Goal: Transaction & Acquisition: Purchase product/service

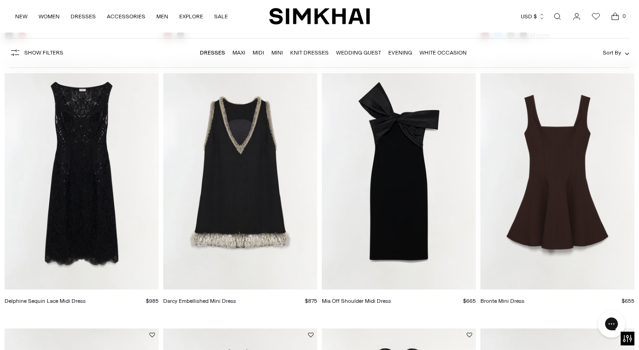
scroll to position [911, 0]
click at [213, 54] on link "Dresses" at bounding box center [212, 52] width 25 height 6
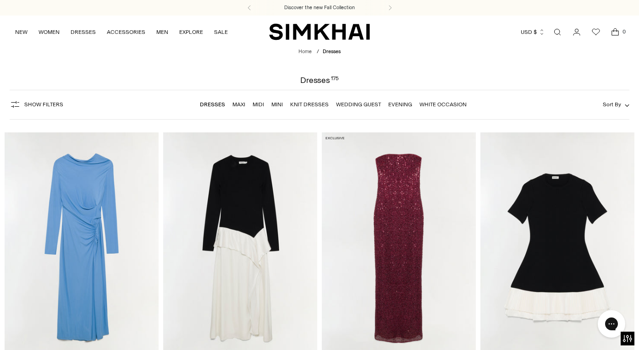
click at [240, 106] on link "Maxi" at bounding box center [238, 104] width 13 height 6
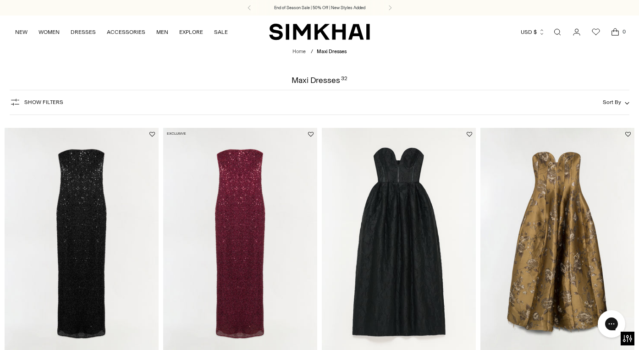
click at [56, 100] on span "Show Filters" at bounding box center [43, 102] width 39 height 6
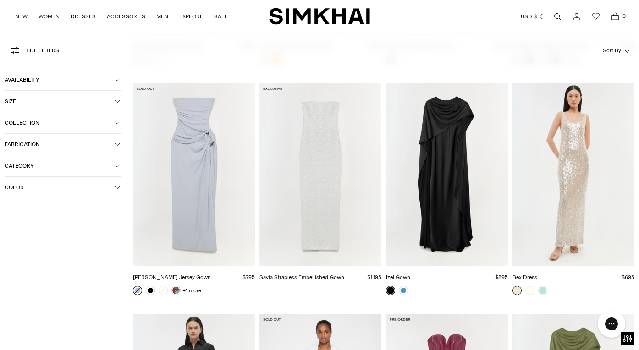
scroll to position [1431, 0]
click at [0, 0] on img "Izel Gown" at bounding box center [0, 0] width 0 height 0
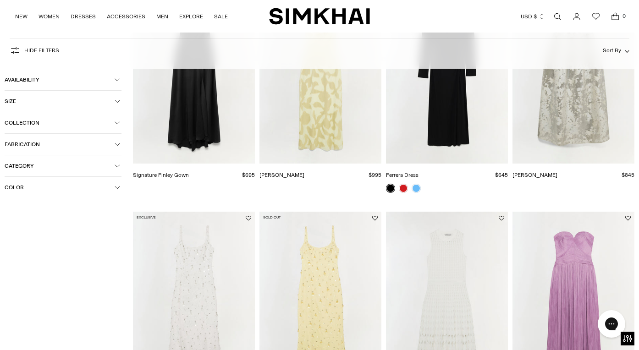
scroll to position [0, 0]
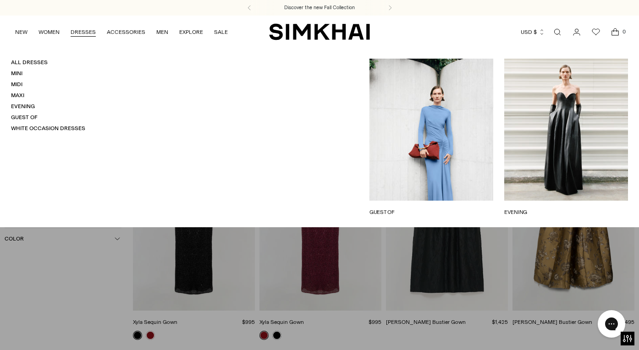
click at [78, 33] on link "DRESSES" at bounding box center [83, 32] width 25 height 20
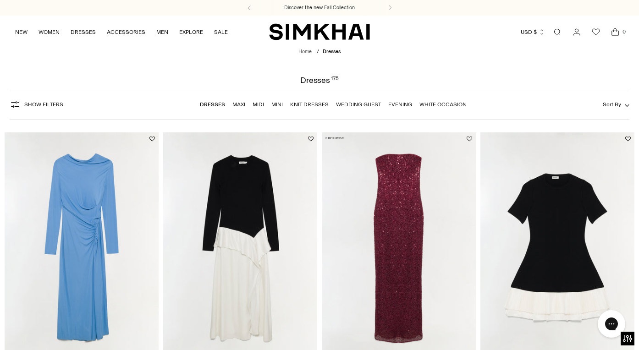
click at [368, 104] on link "Wedding Guest" at bounding box center [358, 104] width 45 height 6
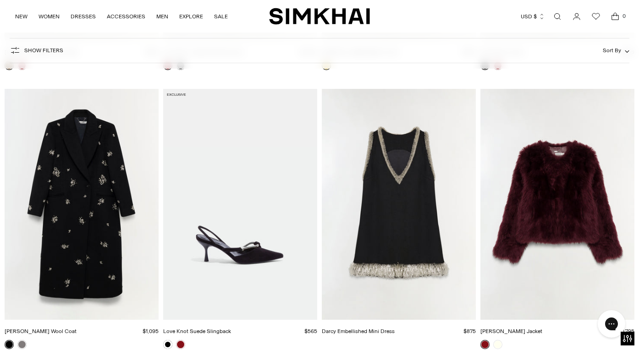
scroll to position [1741, 0]
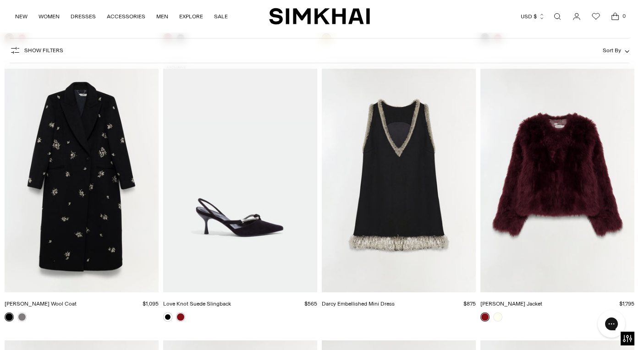
click at [0, 0] on img "Darcy Embellished Mini Dress" at bounding box center [0, 0] width 0 height 0
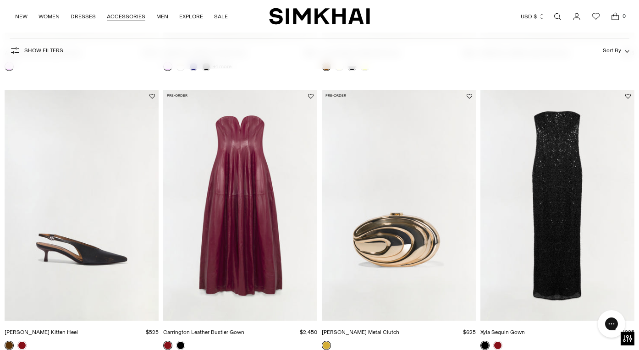
scroll to position [1401, 0]
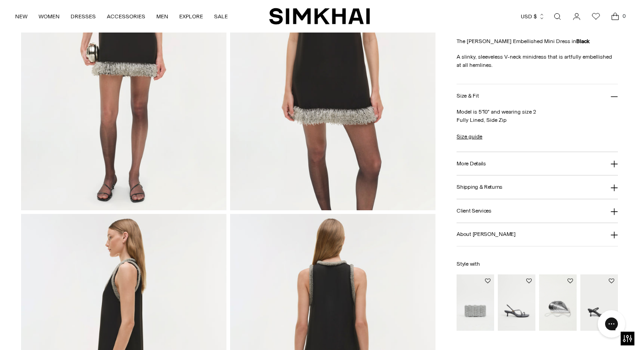
scroll to position [478, 0]
